Goal: Task Accomplishment & Management: Use online tool/utility

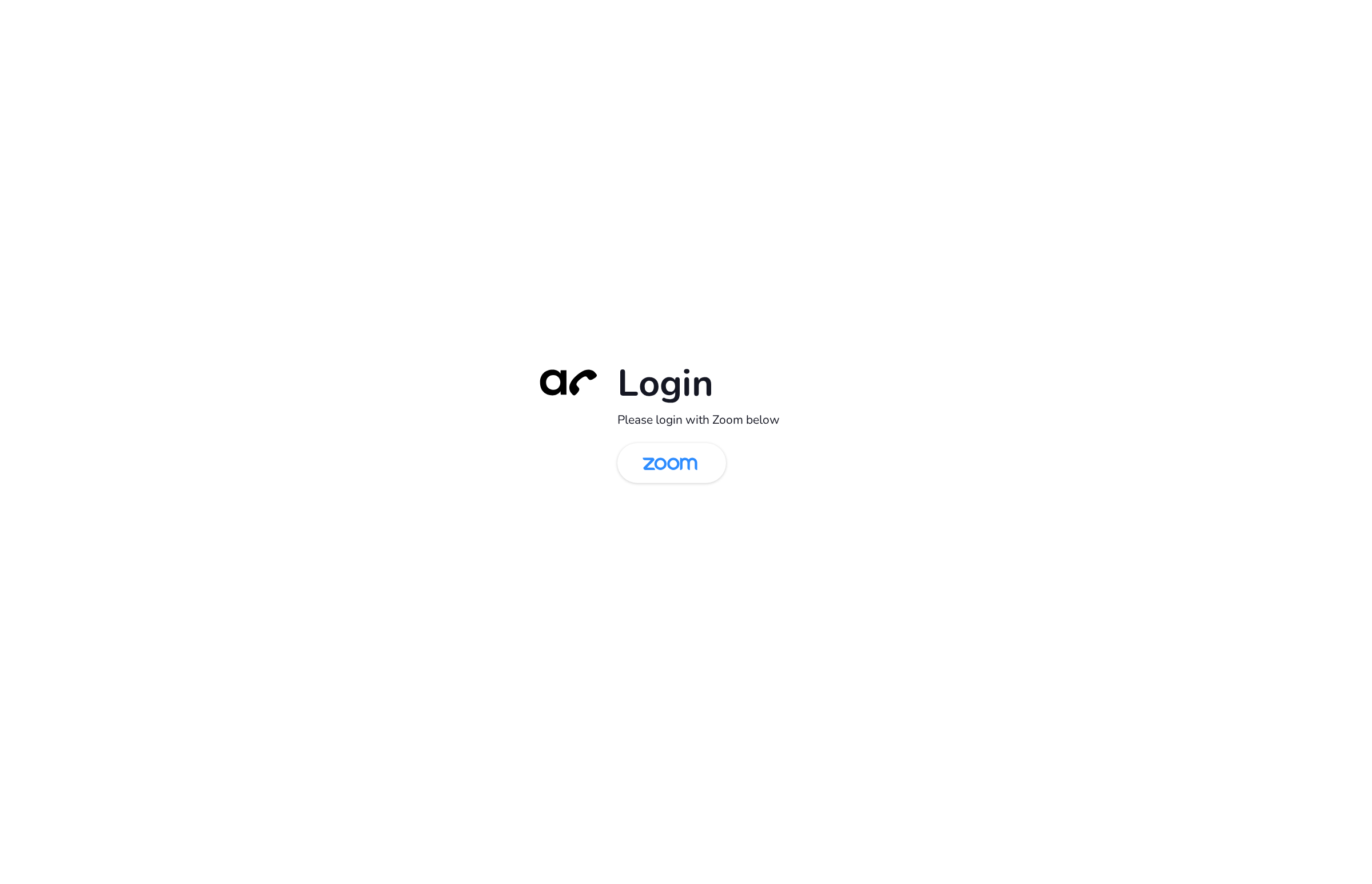
drag, startPoint x: 577, startPoint y: 472, endPoint x: 597, endPoint y: 472, distance: 20.0
click at [578, 472] on div "Login Please login with Zoom below" at bounding box center [685, 442] width 320 height 164
click at [662, 472] on img at bounding box center [670, 464] width 79 height 37
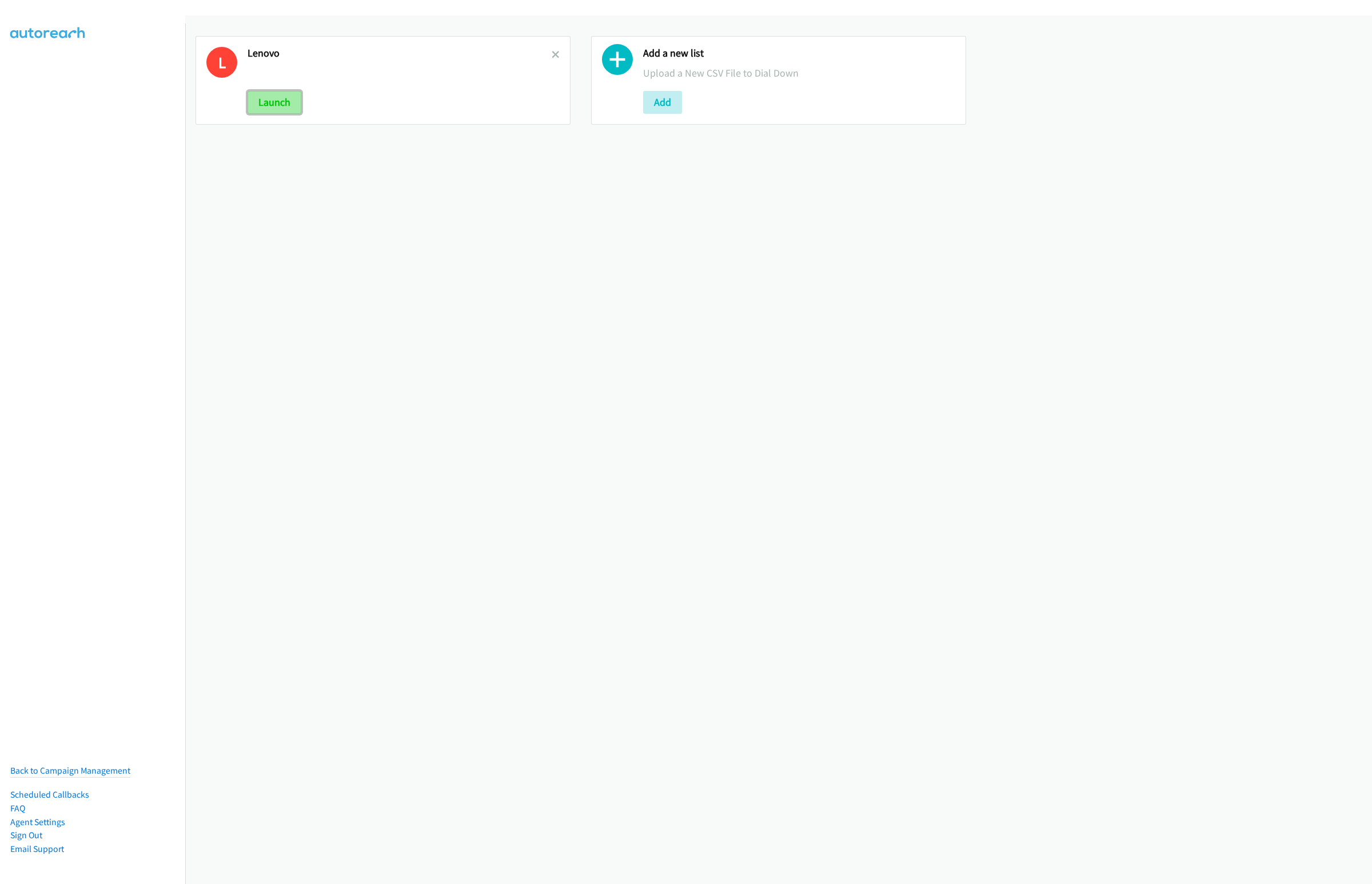
click at [276, 101] on button "Launch" at bounding box center [275, 102] width 54 height 23
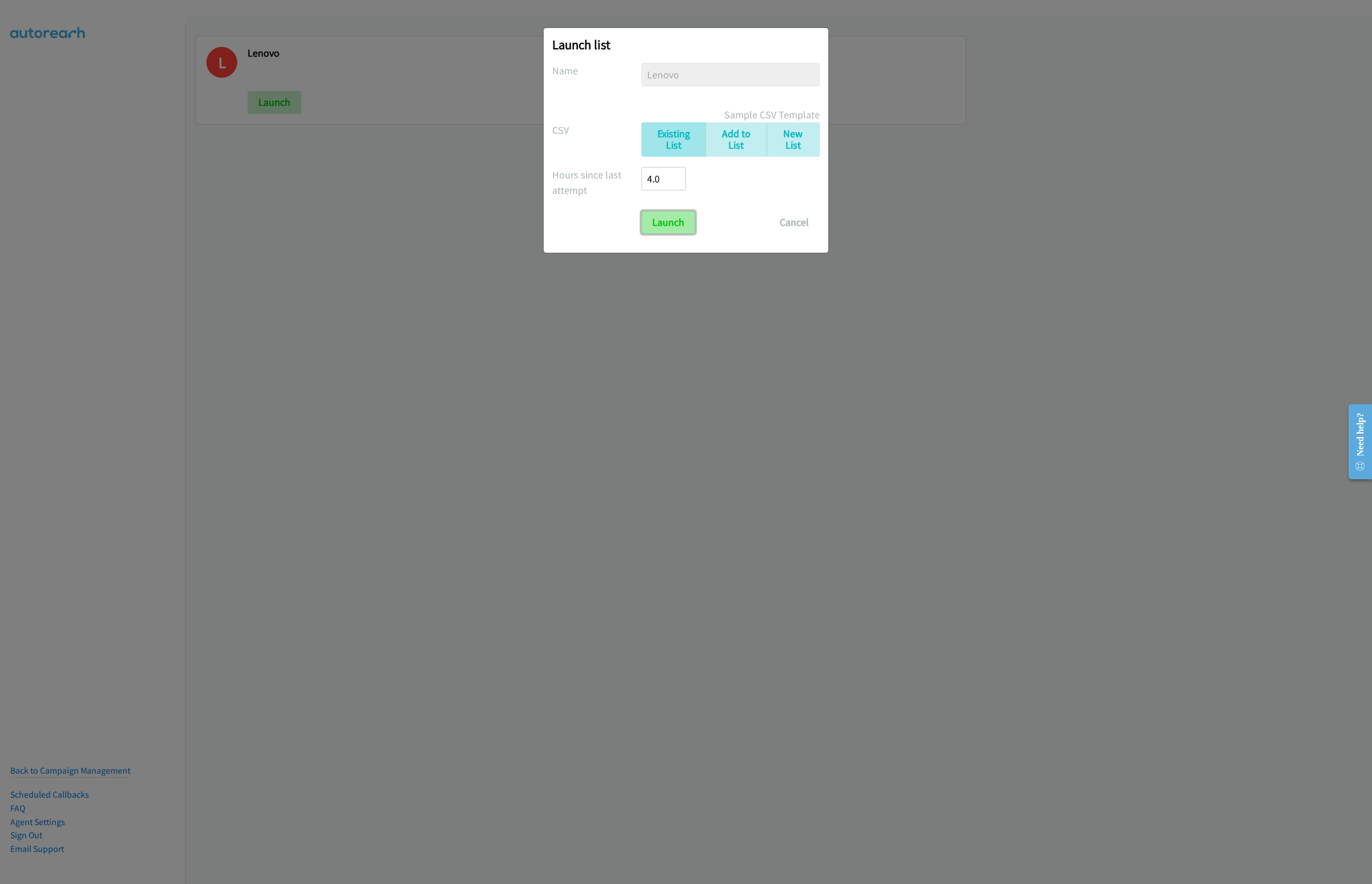
click at [671, 234] on input "Launch" at bounding box center [668, 222] width 54 height 23
